Goal: Task Accomplishment & Management: Manage account settings

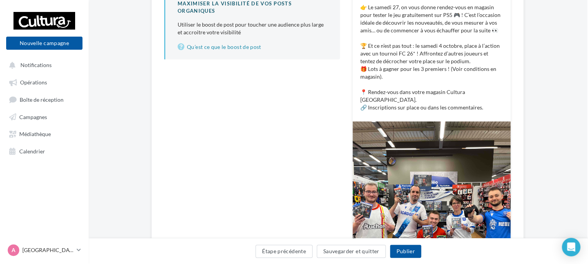
scroll to position [305, 1]
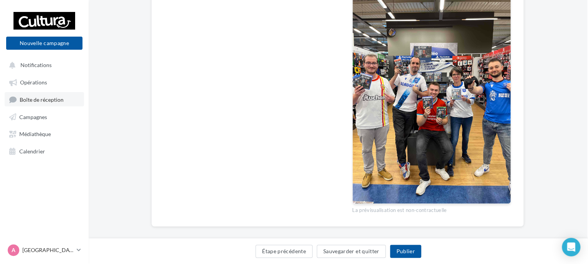
click at [45, 106] on link "Boîte de réception" at bounding box center [44, 99] width 79 height 14
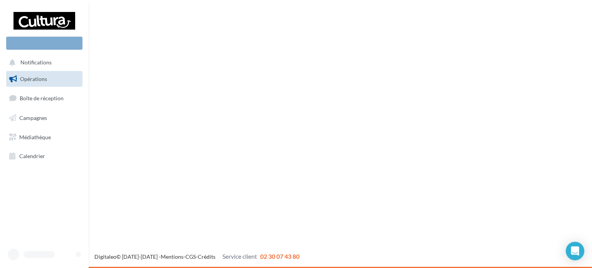
click at [54, 87] on link "Opérations" at bounding box center [44, 79] width 79 height 16
drag, startPoint x: 125, startPoint y: 139, endPoint x: 308, endPoint y: 175, distance: 186.9
click at [308, 175] on div "Nouvelle campagne Notifications Opérations Boîte de réception" at bounding box center [296, 134] width 592 height 268
click at [54, 78] on link "Opérations" at bounding box center [44, 79] width 79 height 16
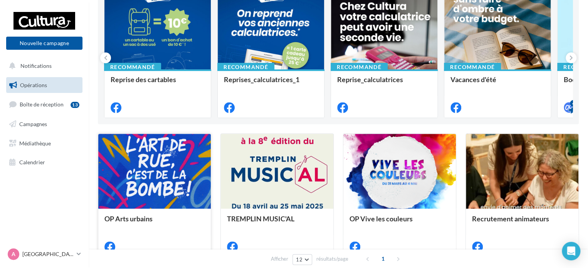
scroll to position [87, 0]
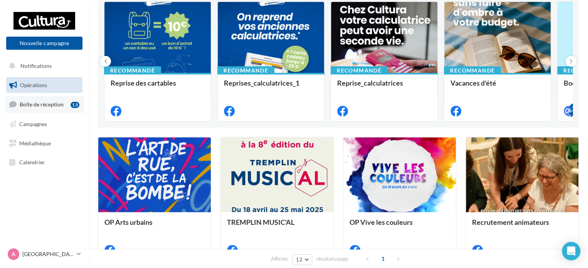
click at [59, 105] on span "Boîte de réception" at bounding box center [42, 104] width 44 height 7
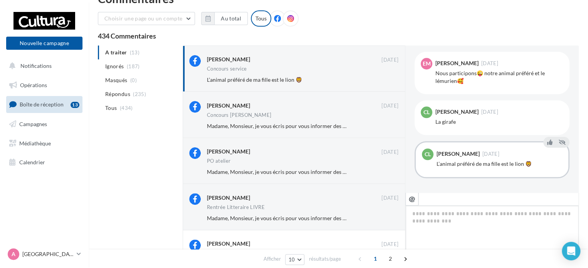
scroll to position [20, 0]
click at [332, 113] on div "Concours [PERSON_NAME]" at bounding box center [303, 115] width 192 height 7
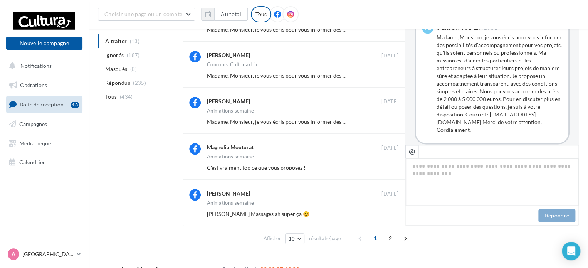
scroll to position [308, 0]
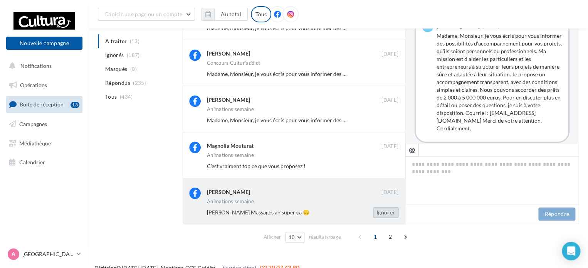
click at [390, 212] on button "Ignorer" at bounding box center [385, 212] width 25 height 11
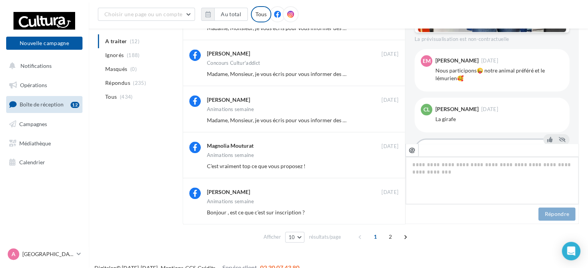
scroll to position [349, 0]
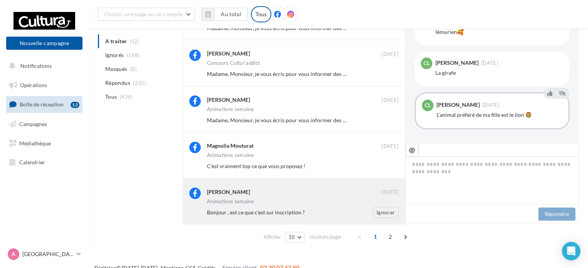
click at [328, 199] on div "Animations semaine" at bounding box center [303, 202] width 192 height 7
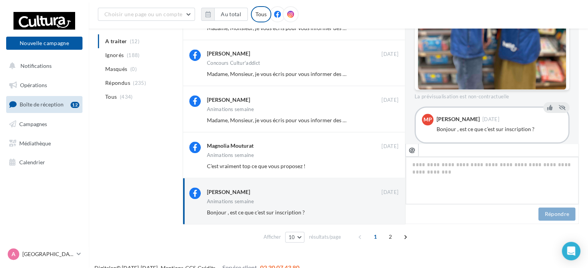
scroll to position [353, 0]
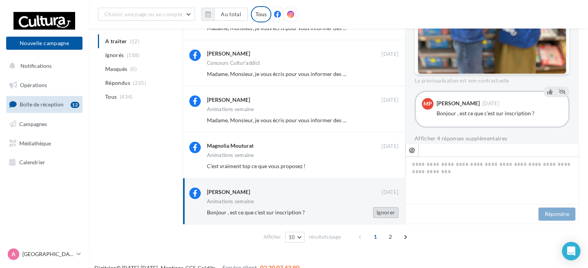
click at [383, 214] on button "Ignorer" at bounding box center [385, 212] width 25 height 11
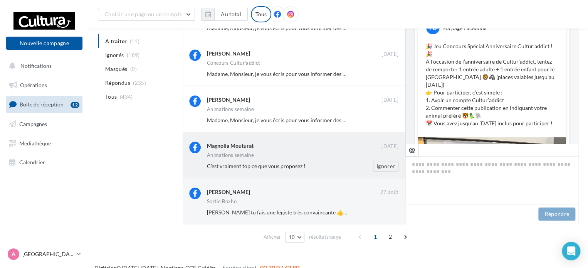
scroll to position [349, 0]
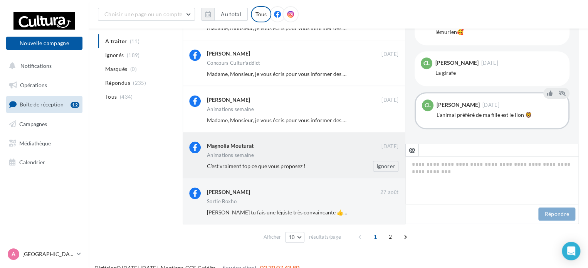
click at [343, 155] on div "Animations semaine" at bounding box center [303, 156] width 192 height 7
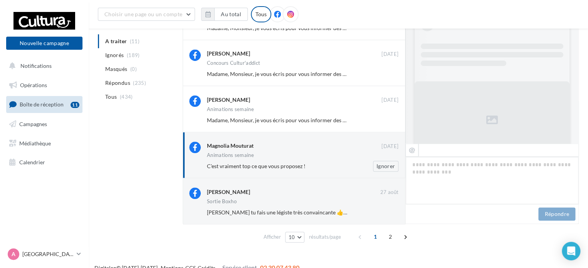
scroll to position [458, 0]
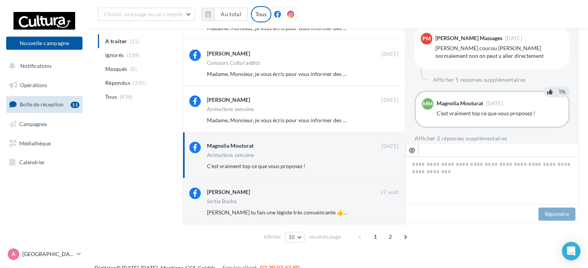
click at [547, 89] on icon at bounding box center [549, 91] width 5 height 5
click at [474, 134] on button "Afficher 2 réponses supplémentaires" at bounding box center [461, 138] width 93 height 9
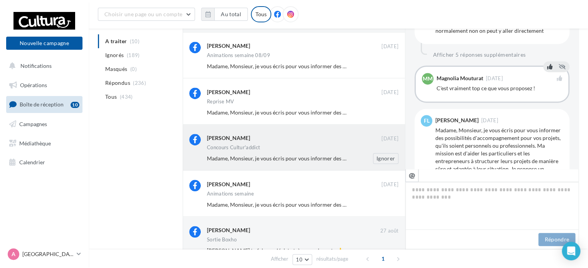
scroll to position [319, 0]
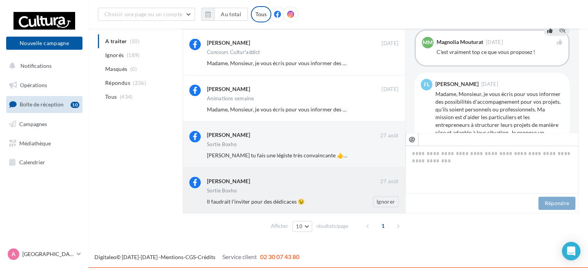
click at [352, 182] on div "[PERSON_NAME]" at bounding box center [293, 181] width 173 height 8
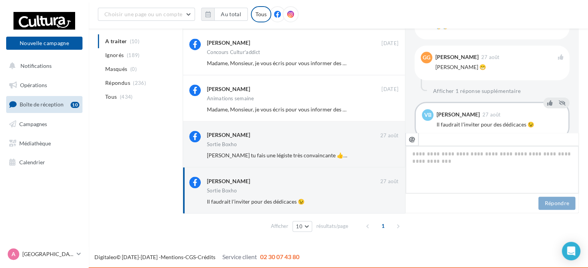
scroll to position [329, 0]
click at [547, 100] on icon at bounding box center [549, 102] width 5 height 5
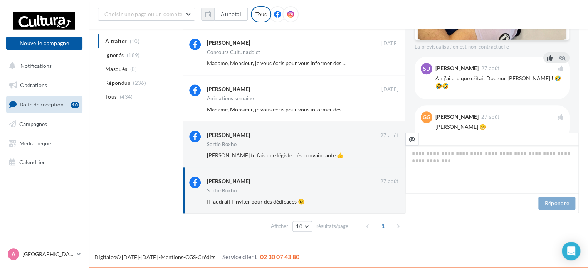
scroll to position [224, 0]
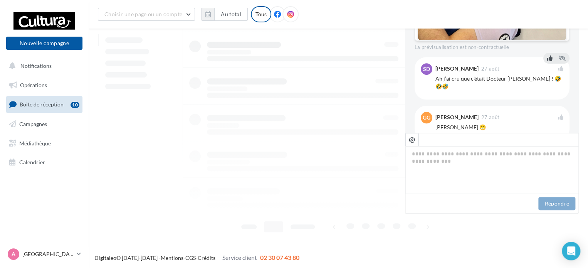
click at [547, 58] on icon at bounding box center [549, 58] width 5 height 5
click at [547, 104] on icon at bounding box center [549, 106] width 5 height 5
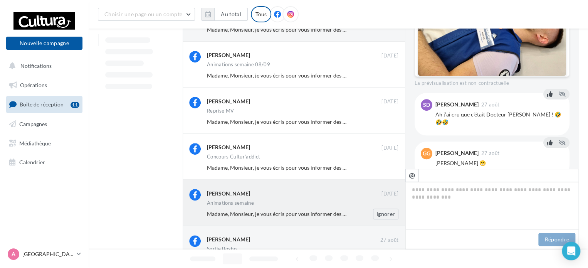
scroll to position [319, 0]
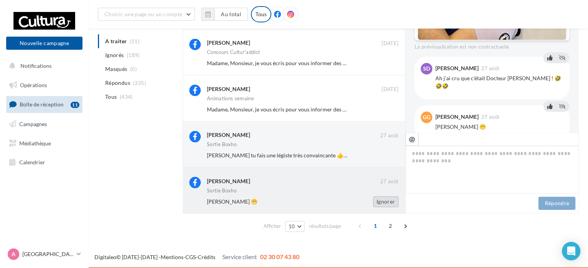
click at [384, 200] on button "Ignorer" at bounding box center [385, 201] width 25 height 11
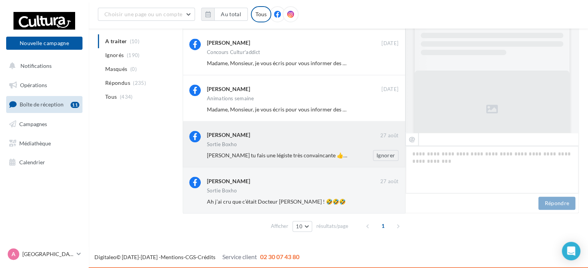
scroll to position [349, 0]
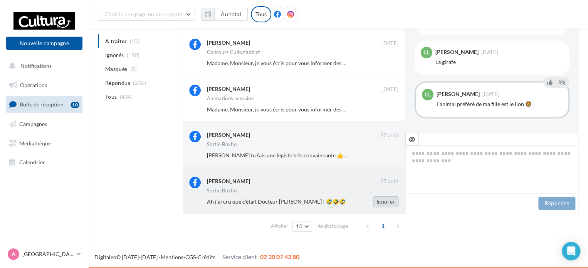
click at [389, 204] on button "Ignorer" at bounding box center [385, 201] width 25 height 11
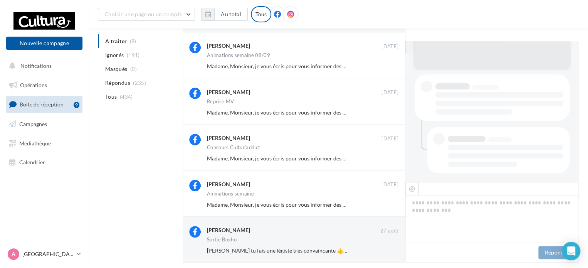
scroll to position [273, 0]
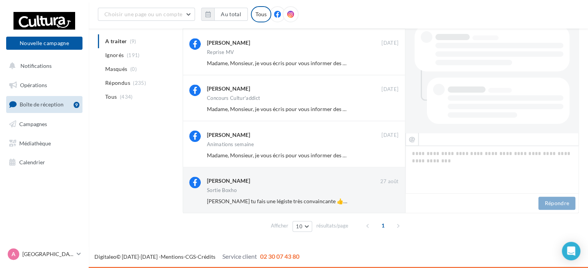
click at [389, 204] on button "Ignorer" at bounding box center [385, 201] width 25 height 11
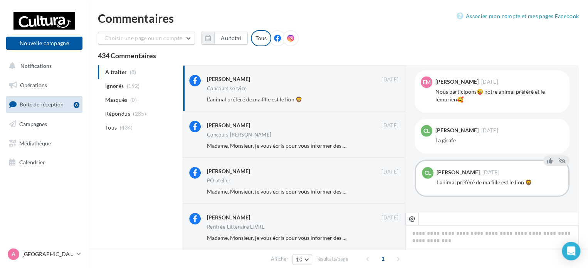
scroll to position [343, 0]
click at [390, 100] on button "Ignorer" at bounding box center [385, 99] width 25 height 11
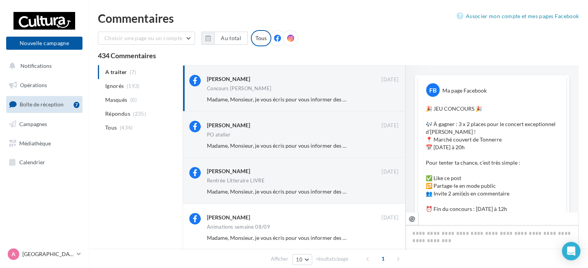
scroll to position [497, 0]
